Goal: Download file/media

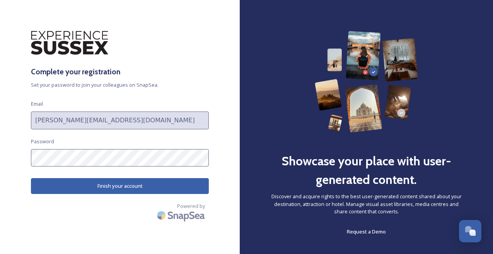
click at [93, 183] on button "Finish your account" at bounding box center [120, 186] width 178 height 16
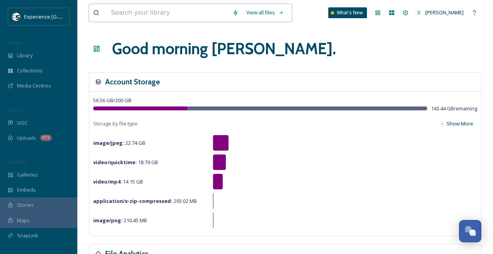
click at [191, 8] on input at bounding box center [167, 12] width 121 height 17
type input "food and drink"
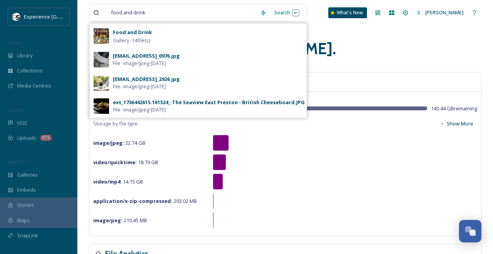
click at [161, 35] on div "Food and Drink Gallery - 14 file(s)" at bounding box center [208, 35] width 190 height 17
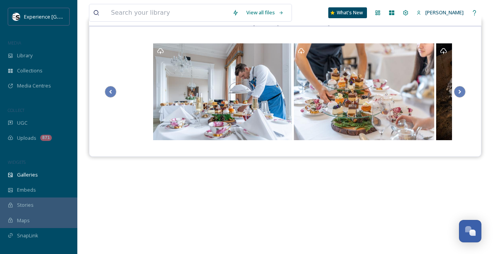
scroll to position [92, 0]
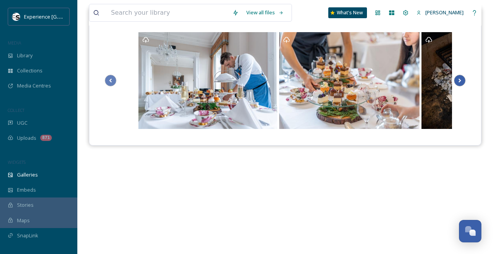
click at [462, 77] on icon at bounding box center [459, 81] width 11 height 12
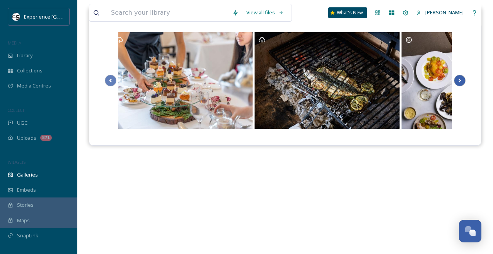
click at [462, 77] on icon at bounding box center [459, 81] width 11 height 12
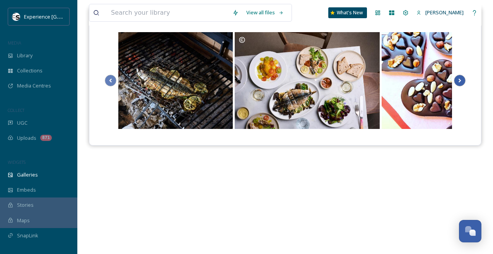
click at [462, 77] on icon at bounding box center [459, 81] width 11 height 12
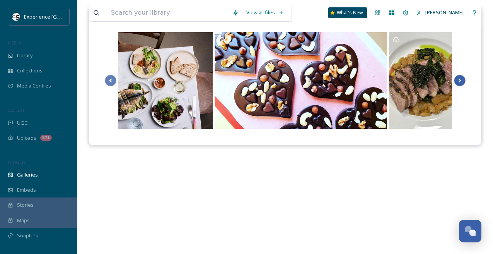
click at [462, 77] on icon at bounding box center [459, 81] width 11 height 12
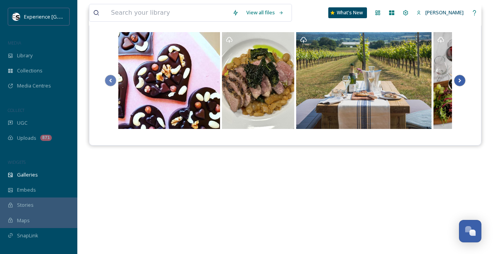
click at [462, 77] on icon at bounding box center [459, 81] width 11 height 12
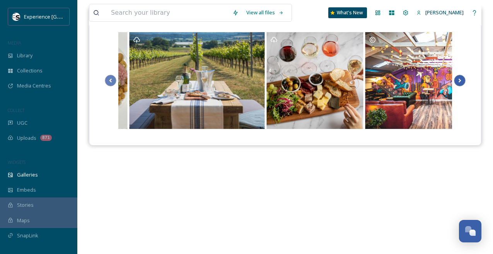
click at [462, 77] on icon at bounding box center [459, 81] width 11 height 12
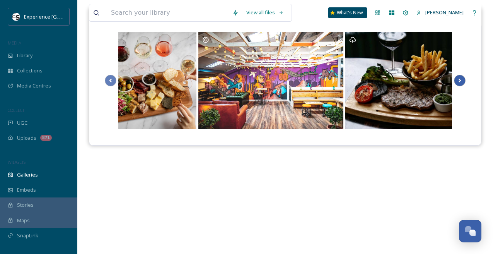
click at [462, 77] on icon at bounding box center [459, 81] width 11 height 12
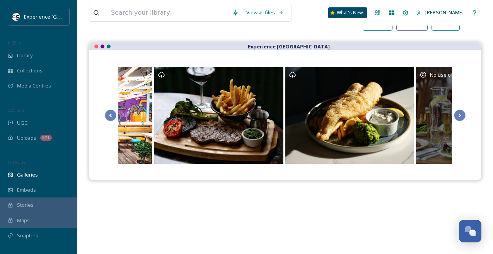
scroll to position [57, 0]
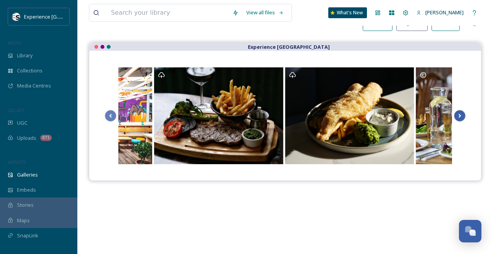
click at [458, 118] on icon at bounding box center [459, 116] width 11 height 12
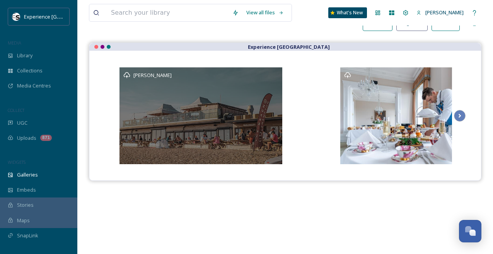
click at [127, 73] on icon at bounding box center [126, 74] width 7 height 7
click at [237, 85] on div "[PERSON_NAME]" at bounding box center [200, 115] width 163 height 97
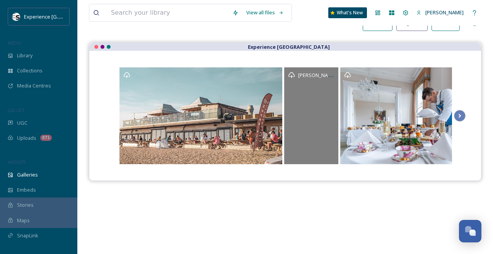
click at [293, 74] on icon at bounding box center [291, 74] width 7 height 7
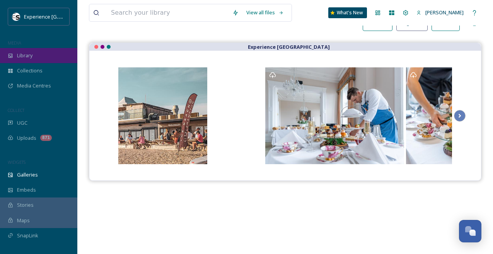
click at [32, 59] on div "Library" at bounding box center [38, 55] width 77 height 15
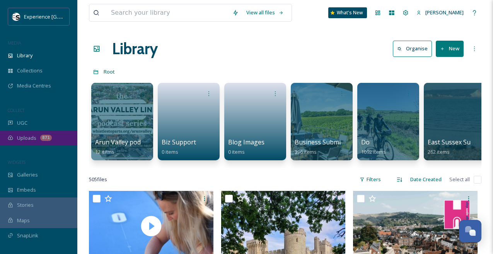
click at [50, 137] on div "871" at bounding box center [46, 137] width 12 height 6
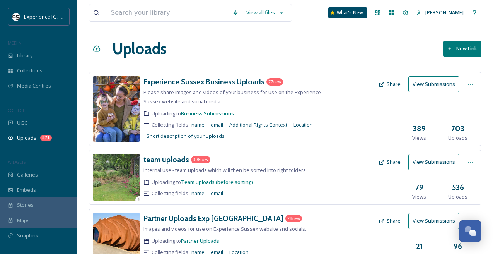
click at [207, 82] on h3 "Experience Sussex Business Uploads" at bounding box center [203, 81] width 121 height 9
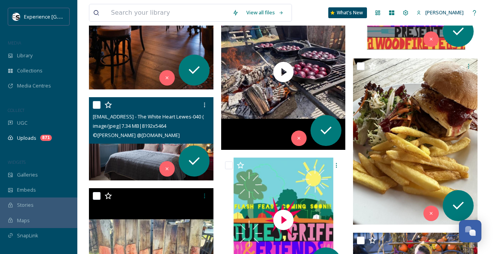
scroll to position [3433, 0]
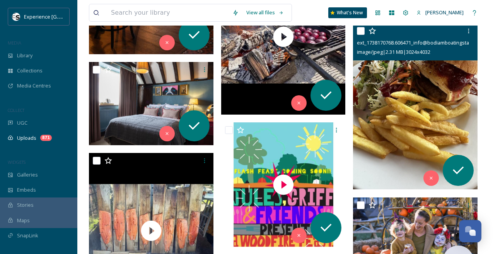
click at [363, 31] on input "checkbox" at bounding box center [361, 31] width 8 height 8
checkbox input "true"
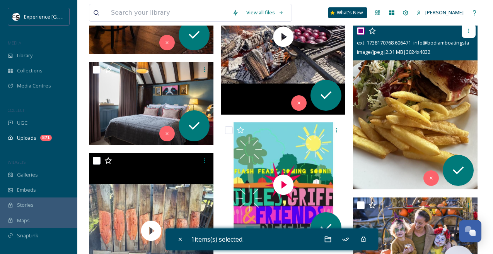
click at [470, 30] on icon at bounding box center [468, 31] width 6 height 6
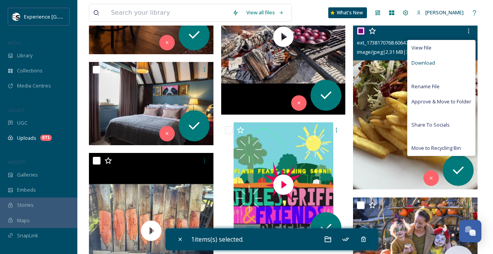
click at [428, 64] on span "Download" at bounding box center [423, 62] width 24 height 7
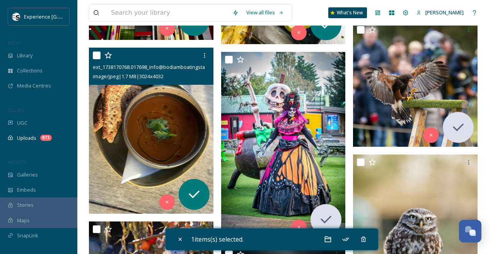
scroll to position [3932, 0]
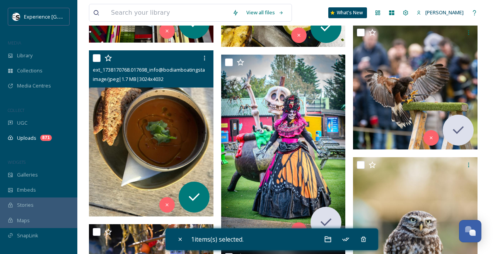
click at [97, 58] on input "checkbox" at bounding box center [97, 58] width 8 height 8
checkbox input "true"
click at [204, 59] on icon at bounding box center [204, 58] width 6 height 6
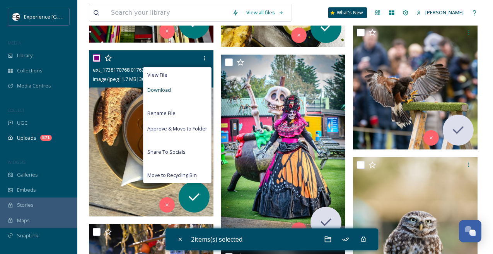
click at [186, 87] on div "Download" at bounding box center [177, 89] width 68 height 15
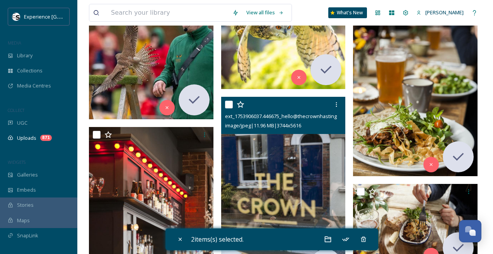
scroll to position [4710, 0]
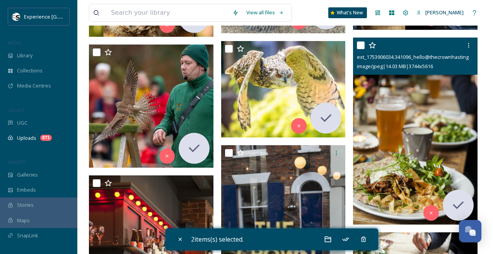
click at [361, 45] on input "checkbox" at bounding box center [361, 45] width 8 height 8
click at [466, 46] on icon at bounding box center [468, 45] width 6 height 6
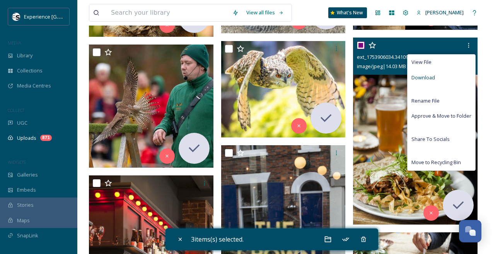
click at [429, 74] on span "Download" at bounding box center [423, 77] width 24 height 7
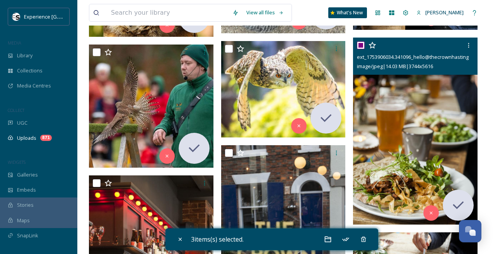
click at [360, 46] on input "checkbox" at bounding box center [361, 45] width 8 height 8
checkbox input "false"
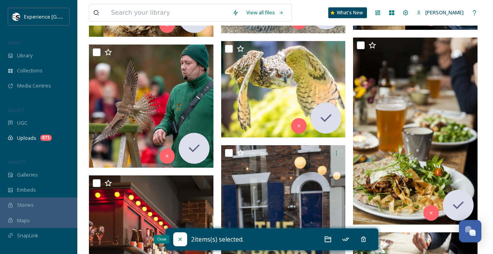
click at [179, 238] on icon at bounding box center [179, 238] width 3 height 3
checkbox input "false"
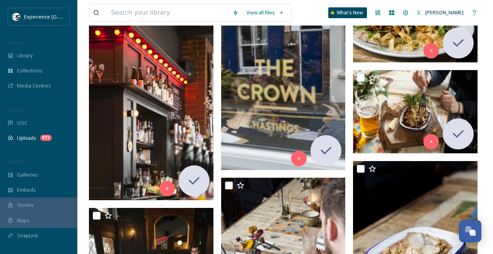
scroll to position [4875, 0]
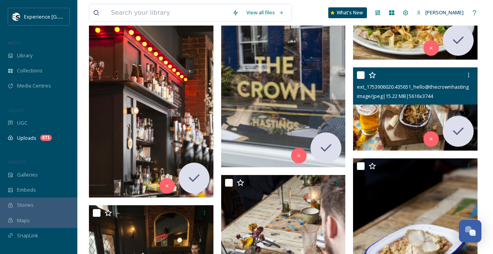
click at [361, 75] on input "checkbox" at bounding box center [361, 75] width 8 height 8
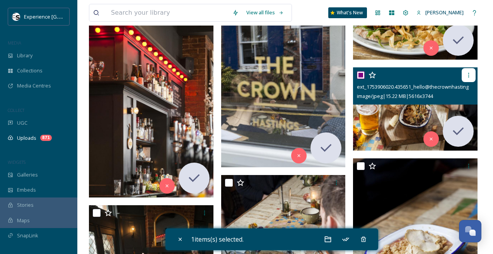
click at [470, 74] on icon at bounding box center [468, 75] width 6 height 6
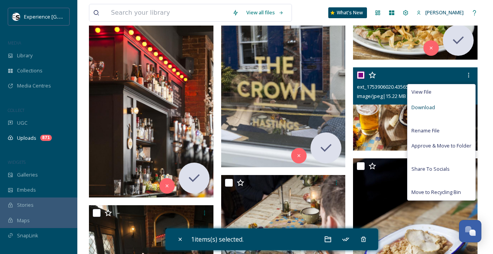
click at [427, 104] on span "Download" at bounding box center [423, 107] width 24 height 7
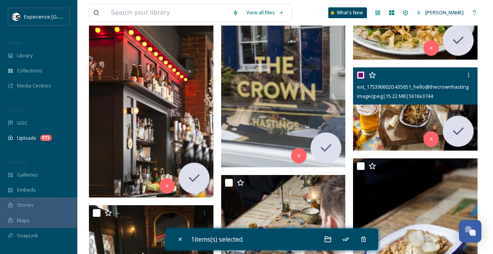
click at [360, 76] on input "checkbox" at bounding box center [361, 75] width 8 height 8
checkbox input "false"
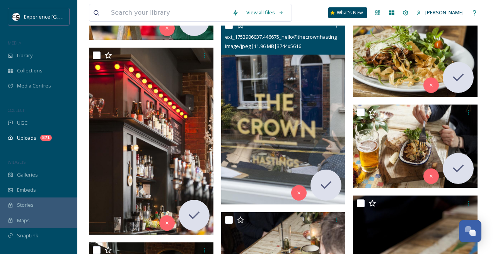
scroll to position [4835, 0]
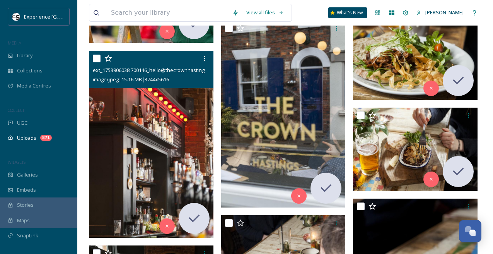
click at [96, 58] on input "checkbox" at bounding box center [97, 58] width 8 height 8
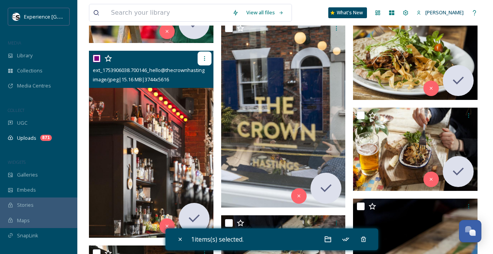
click at [204, 60] on icon at bounding box center [204, 58] width 1 height 5
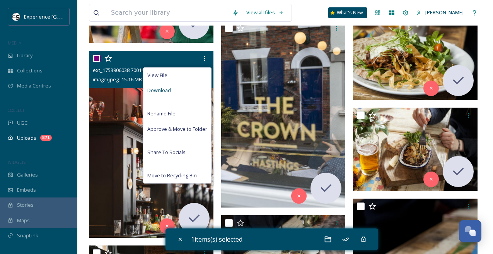
click at [160, 90] on span "Download" at bounding box center [159, 90] width 24 height 7
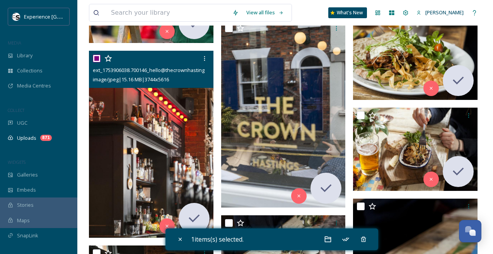
click at [97, 56] on input "checkbox" at bounding box center [97, 58] width 8 height 8
checkbox input "false"
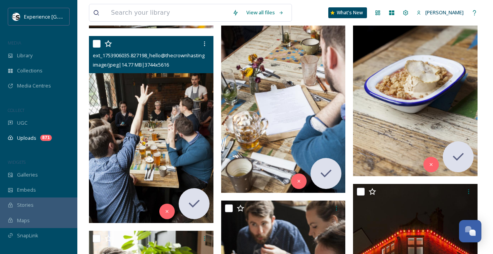
scroll to position [5043, 0]
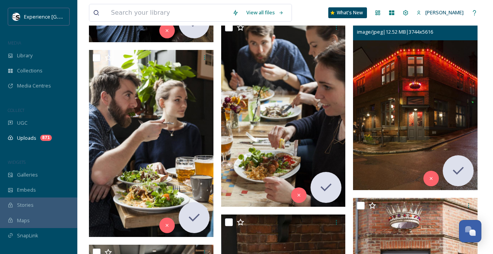
scroll to position [5228, 0]
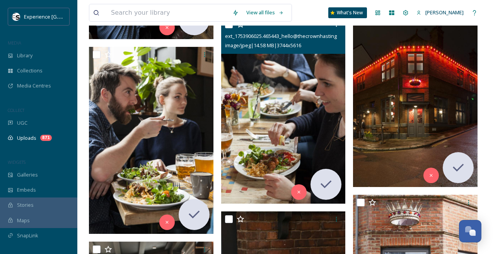
click at [230, 27] on input "checkbox" at bounding box center [229, 24] width 8 height 8
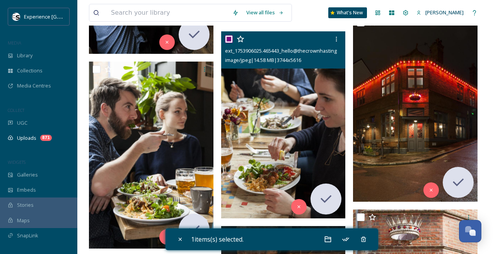
scroll to position [5199, 0]
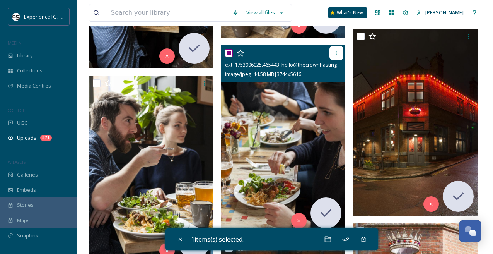
click at [336, 54] on icon at bounding box center [336, 53] width 6 height 6
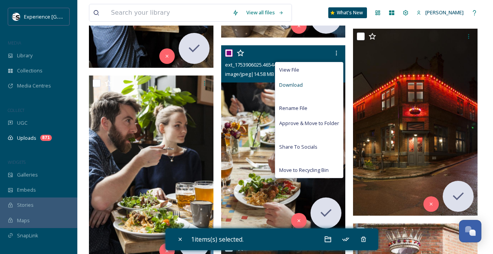
click at [310, 86] on div "Download" at bounding box center [309, 84] width 68 height 15
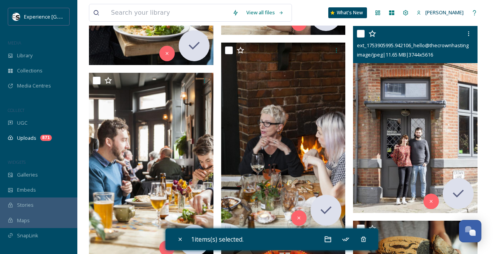
scroll to position [5391, 0]
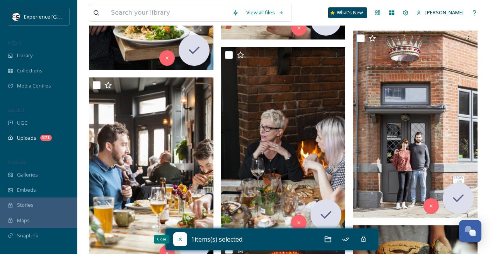
click at [181, 240] on icon at bounding box center [180, 239] width 6 height 6
checkbox input "false"
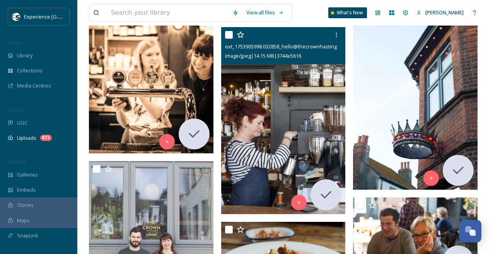
scroll to position [5699, 0]
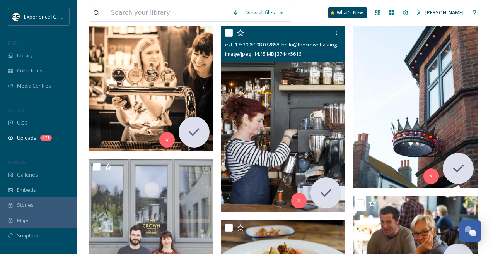
click at [230, 31] on input "checkbox" at bounding box center [229, 33] width 8 height 8
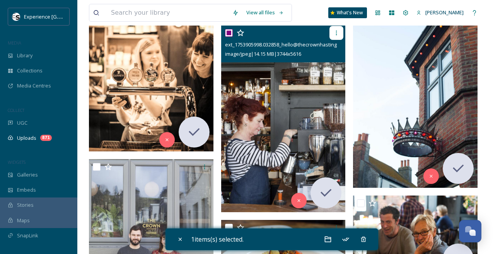
click at [334, 34] on icon at bounding box center [336, 33] width 6 height 6
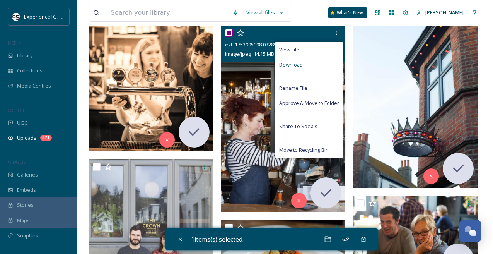
click at [304, 63] on div "Download" at bounding box center [309, 64] width 68 height 15
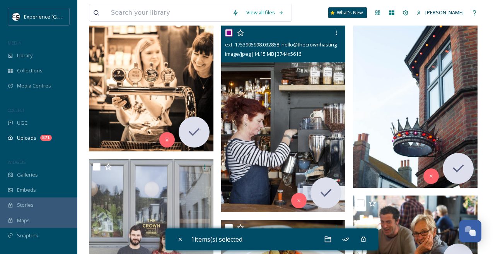
click at [226, 32] on input "checkbox" at bounding box center [229, 33] width 8 height 8
checkbox input "false"
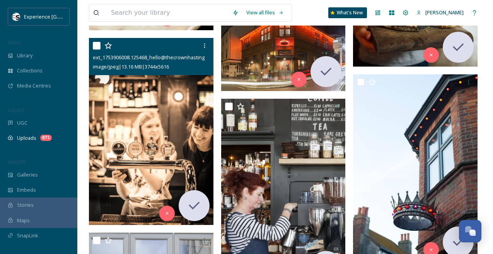
scroll to position [5619, 0]
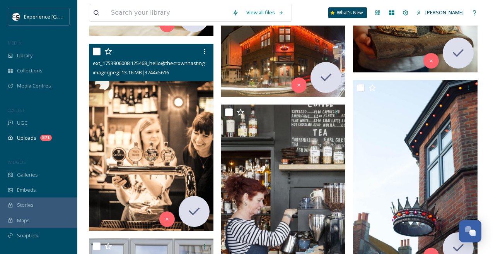
click at [95, 53] on input "checkbox" at bounding box center [97, 52] width 8 height 8
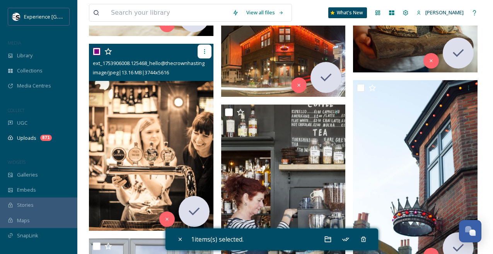
click at [202, 53] on icon at bounding box center [204, 51] width 6 height 6
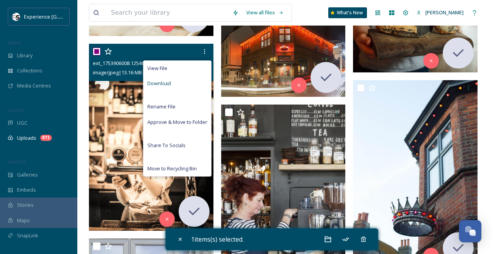
click at [171, 79] on div "Download" at bounding box center [177, 83] width 68 height 15
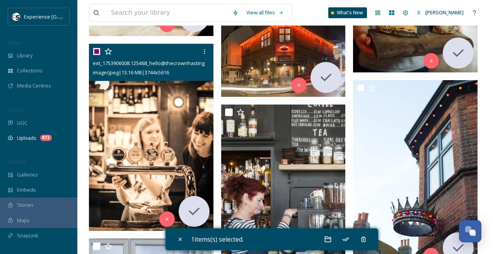
click at [96, 50] on input "checkbox" at bounding box center [97, 52] width 8 height 8
checkbox input "false"
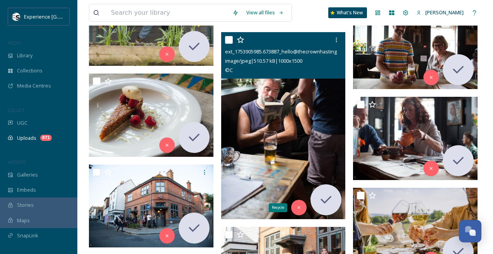
scroll to position [5961, 0]
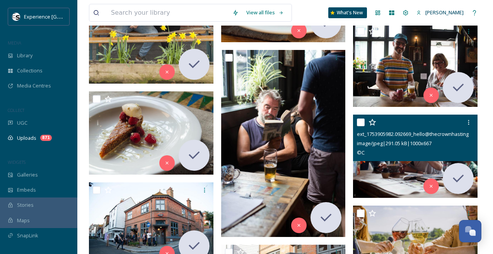
click at [361, 123] on input "checkbox" at bounding box center [361, 122] width 8 height 8
checkbox input "true"
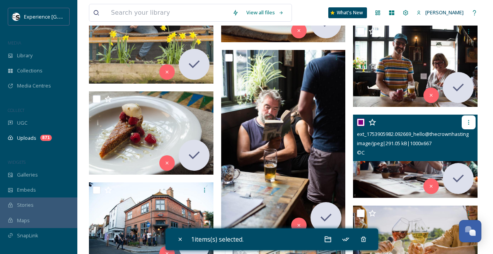
click at [465, 121] on icon at bounding box center [468, 122] width 6 height 6
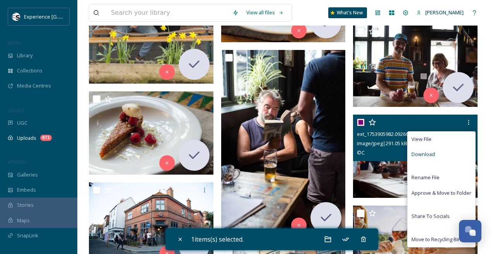
click at [416, 154] on span "Download" at bounding box center [423, 153] width 24 height 7
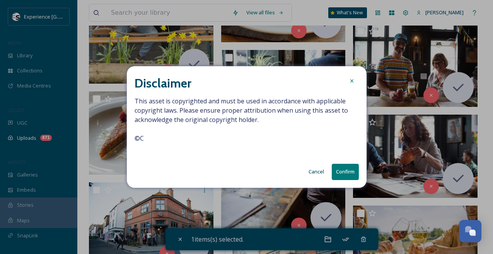
click at [322, 171] on button "Cancel" at bounding box center [316, 171] width 23 height 15
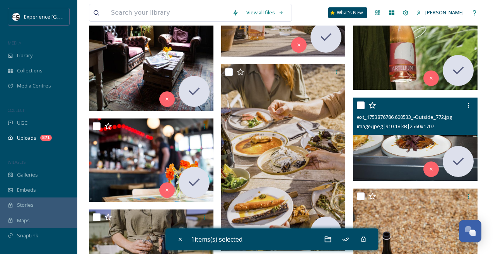
scroll to position [6717, 0]
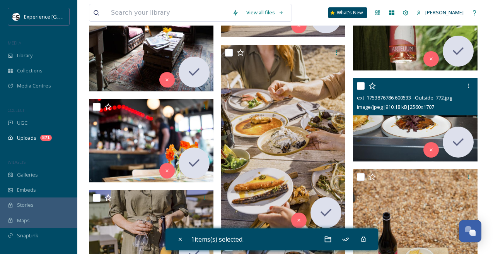
click at [360, 86] on input "checkbox" at bounding box center [361, 86] width 8 height 8
checkbox input "true"
click at [471, 85] on icon at bounding box center [468, 86] width 6 height 6
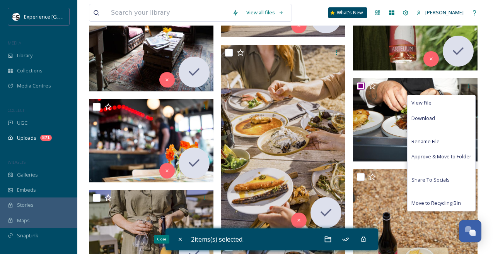
click at [180, 241] on icon at bounding box center [180, 239] width 6 height 6
checkbox input "false"
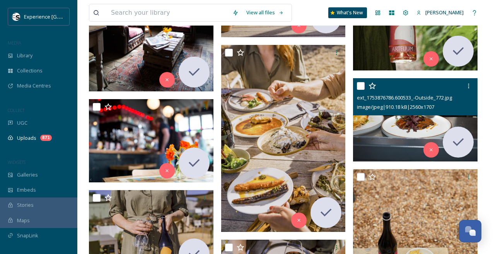
click at [361, 83] on input "checkbox" at bounding box center [361, 86] width 8 height 8
checkbox input "true"
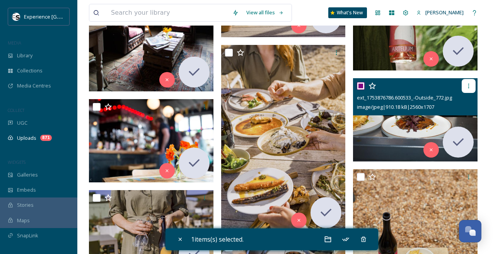
click at [472, 87] on div at bounding box center [468, 86] width 14 height 14
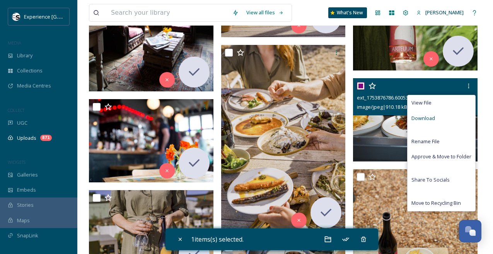
click at [428, 117] on span "Download" at bounding box center [423, 117] width 24 height 7
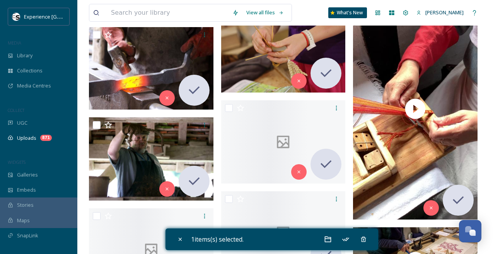
scroll to position [12889, 0]
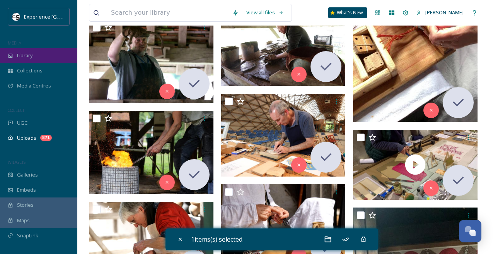
click at [37, 57] on div "Library" at bounding box center [38, 55] width 77 height 15
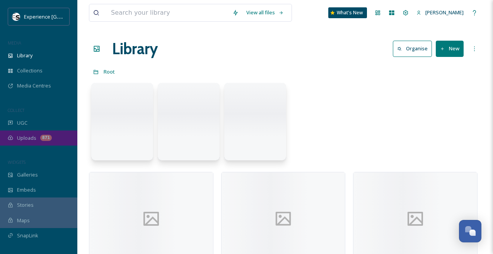
click at [50, 138] on div "Uploads 871" at bounding box center [38, 137] width 77 height 15
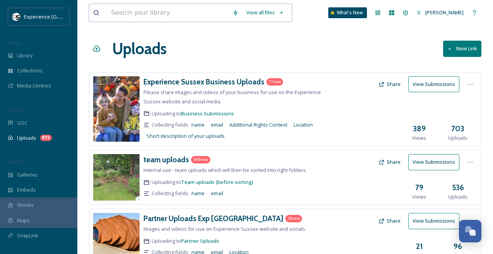
click at [163, 16] on input at bounding box center [167, 12] width 121 height 17
type input "food"
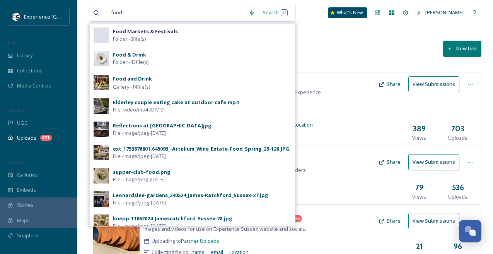
click at [136, 55] on strong "Food & Drink" at bounding box center [129, 54] width 33 height 7
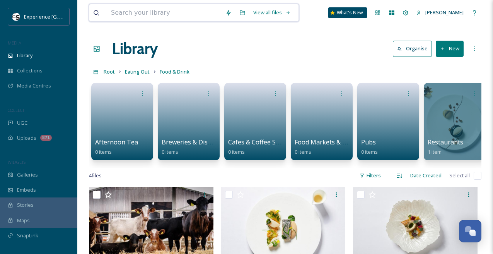
click at [163, 12] on input at bounding box center [164, 12] width 114 height 17
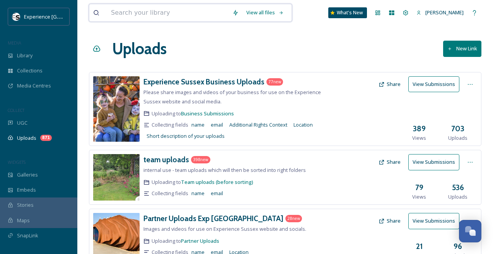
click at [179, 7] on input at bounding box center [167, 12] width 121 height 17
type input "food"
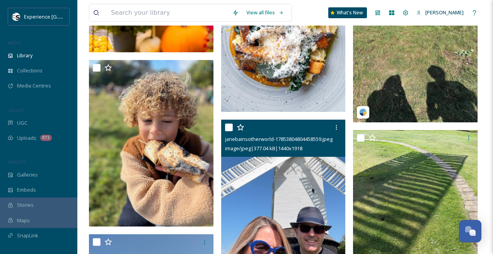
scroll to position [324, 0]
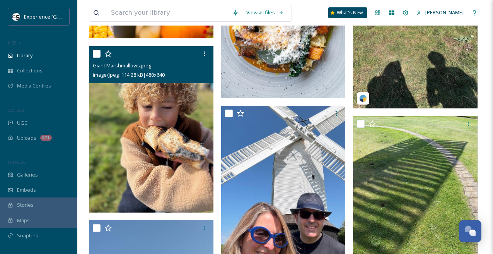
click at [98, 54] on input "checkbox" at bounding box center [97, 54] width 8 height 8
checkbox input "true"
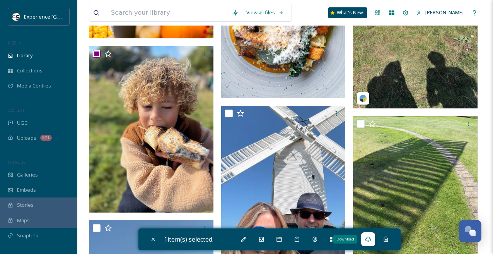
click at [371, 239] on icon at bounding box center [368, 239] width 6 height 6
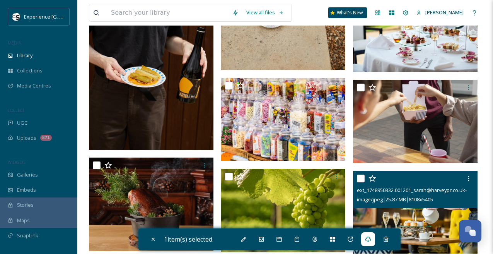
scroll to position [1933, 0]
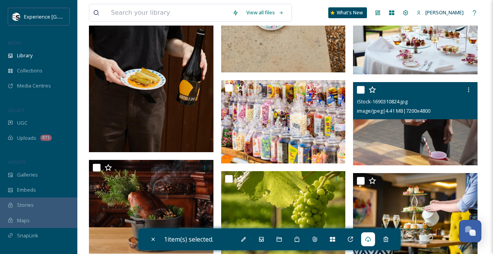
click at [362, 89] on input "checkbox" at bounding box center [361, 90] width 8 height 8
checkbox input "true"
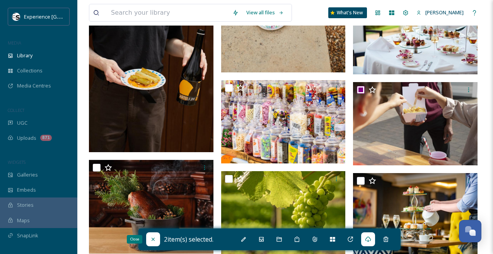
click at [151, 242] on icon at bounding box center [153, 239] width 6 height 6
checkbox input "false"
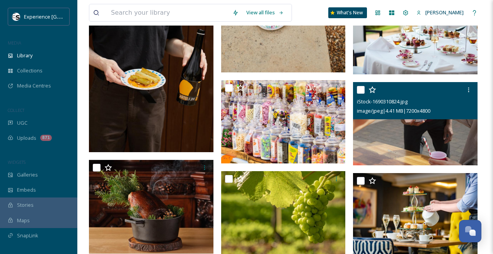
click at [362, 88] on input "checkbox" at bounding box center [361, 90] width 8 height 8
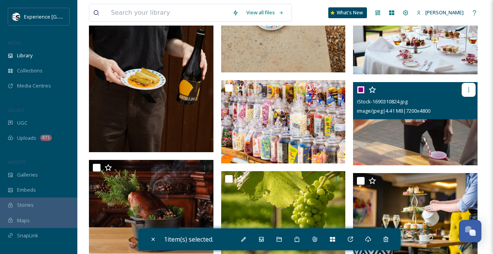
click at [475, 90] on div at bounding box center [468, 90] width 14 height 14
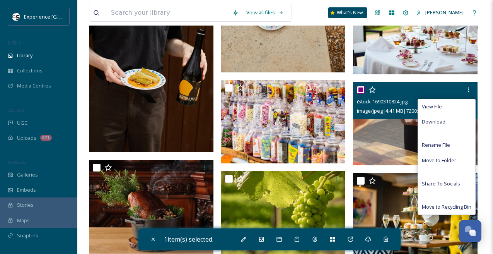
click at [439, 121] on span "Download" at bounding box center [434, 121] width 24 height 7
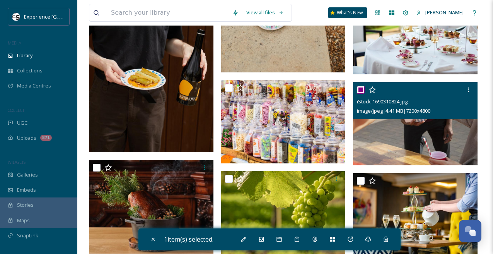
click at [364, 89] on input "checkbox" at bounding box center [361, 90] width 8 height 8
checkbox input "false"
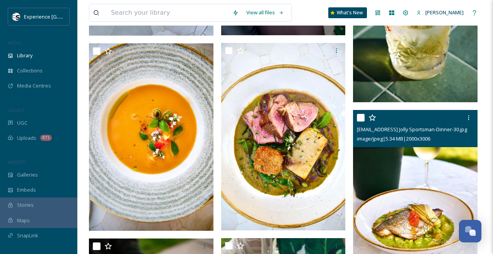
scroll to position [2982, 0]
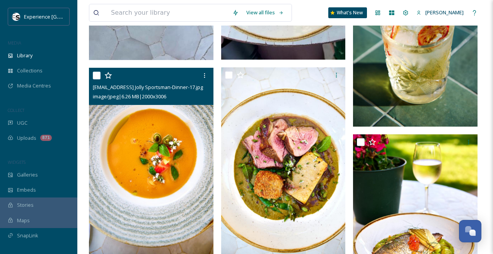
click at [97, 75] on input "checkbox" at bounding box center [97, 75] width 8 height 8
checkbox input "true"
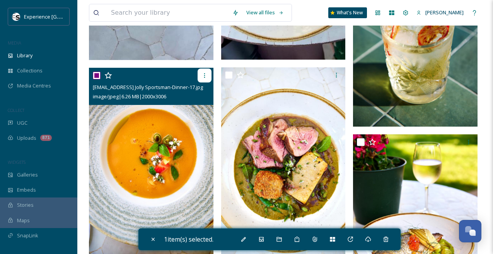
click at [205, 75] on icon at bounding box center [204, 75] width 6 height 6
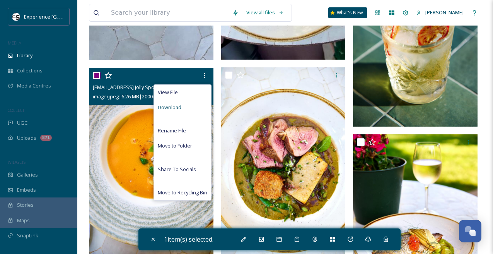
click at [186, 107] on div "Download" at bounding box center [182, 107] width 57 height 15
